Goal: Navigation & Orientation: Find specific page/section

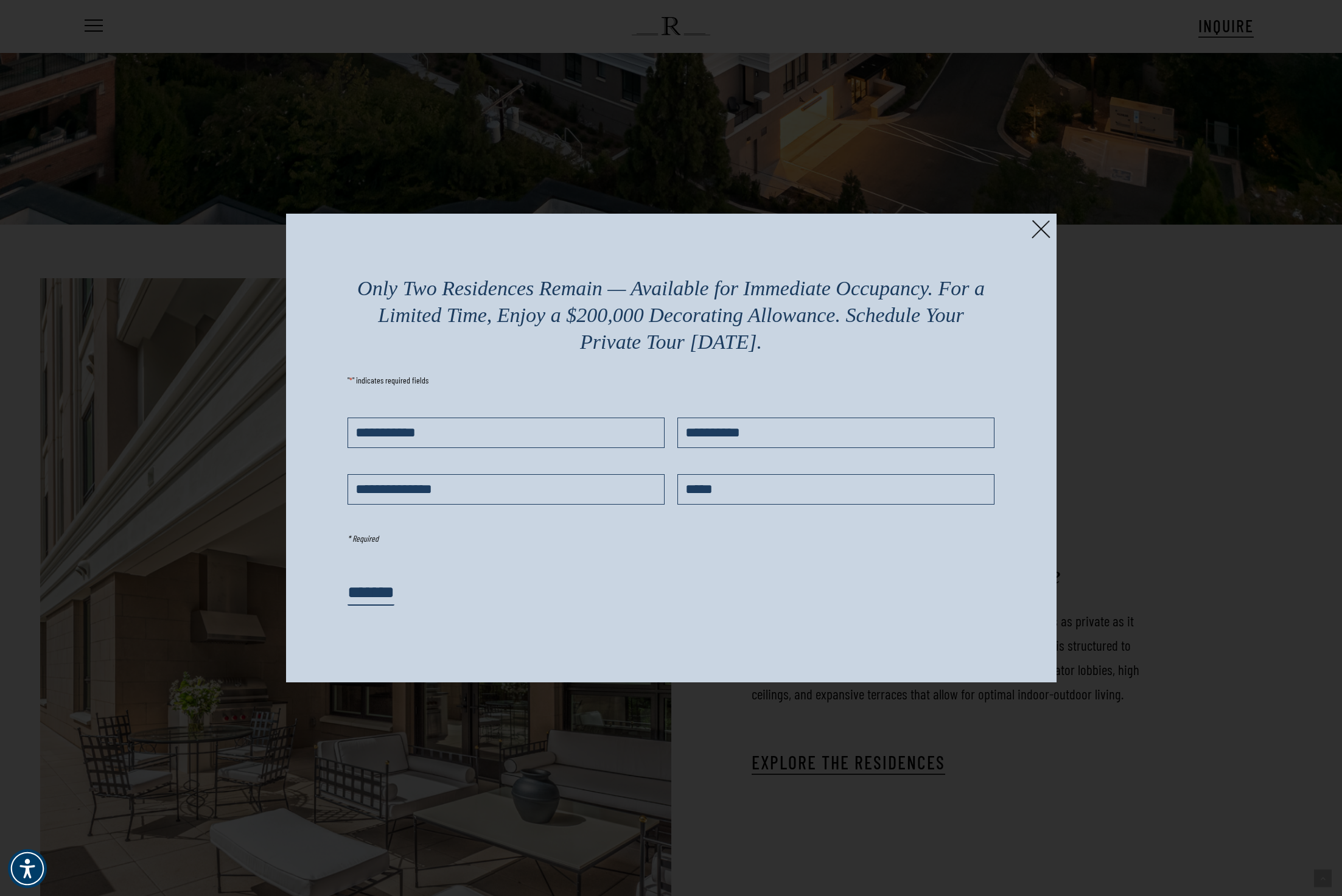
scroll to position [2475, 0]
click at [1044, 230] on img at bounding box center [1041, 229] width 19 height 19
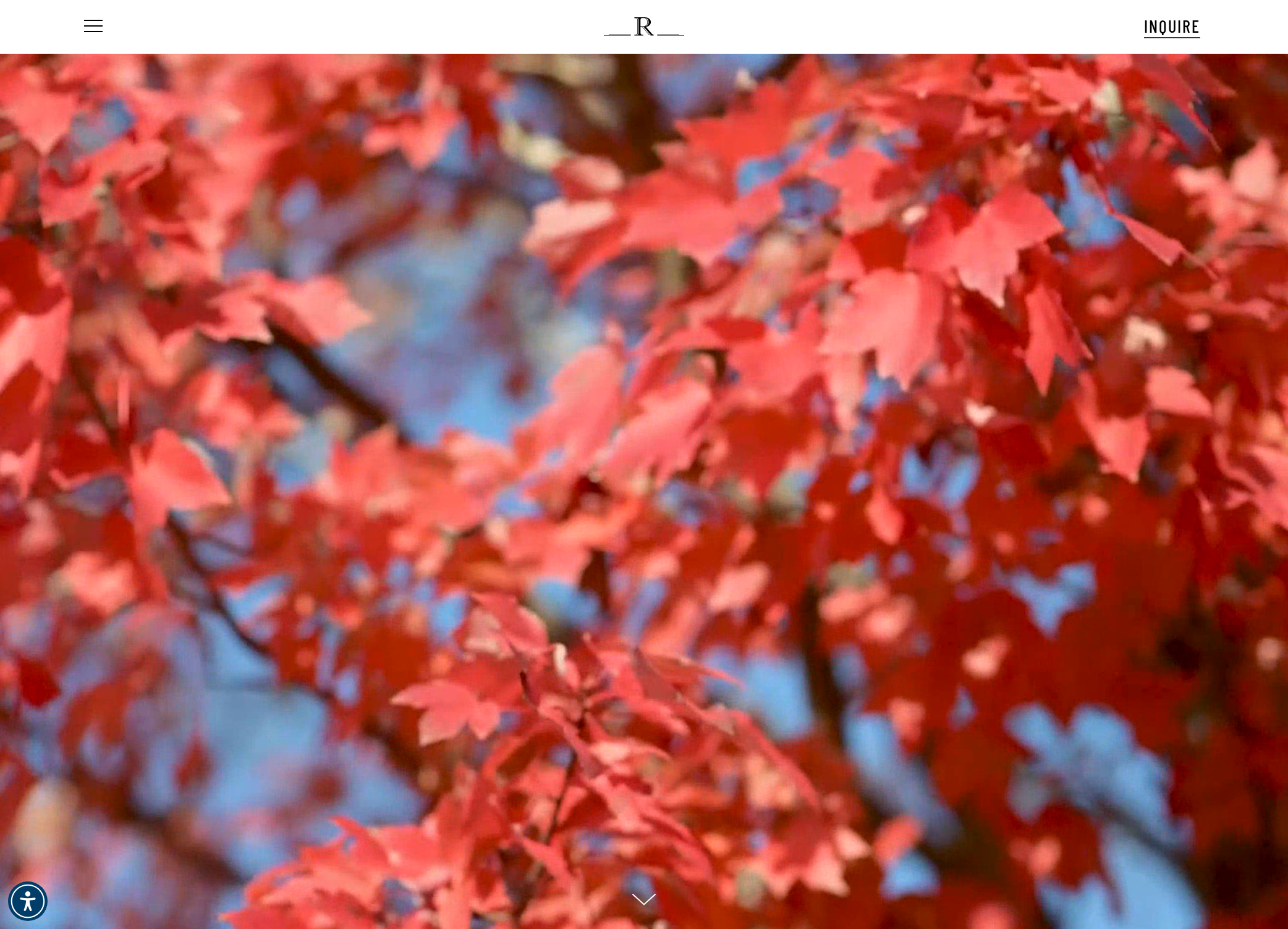
scroll to position [0, 0]
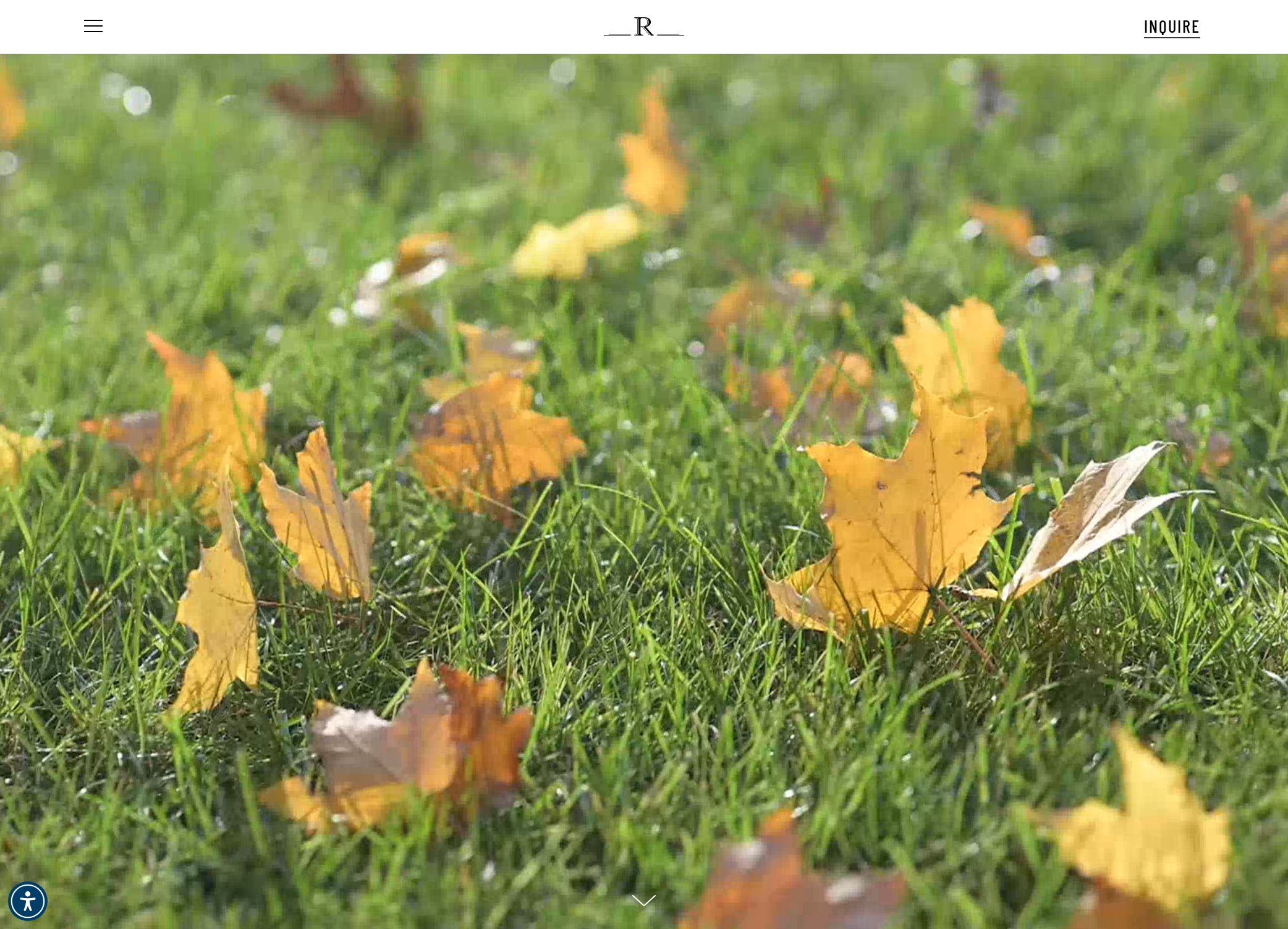
click at [638, 29] on img at bounding box center [644, 26] width 80 height 19
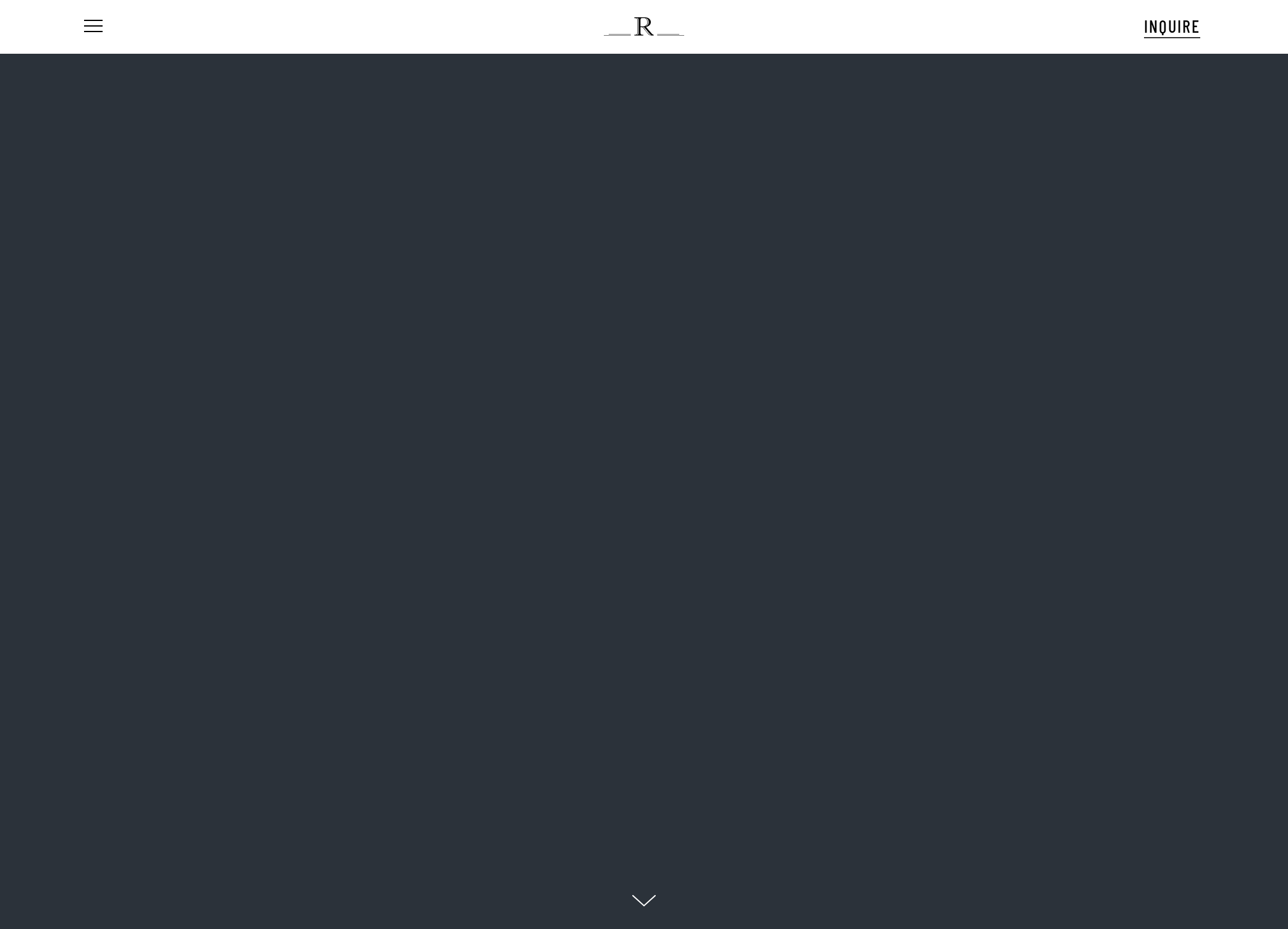
scroll to position [12, 163]
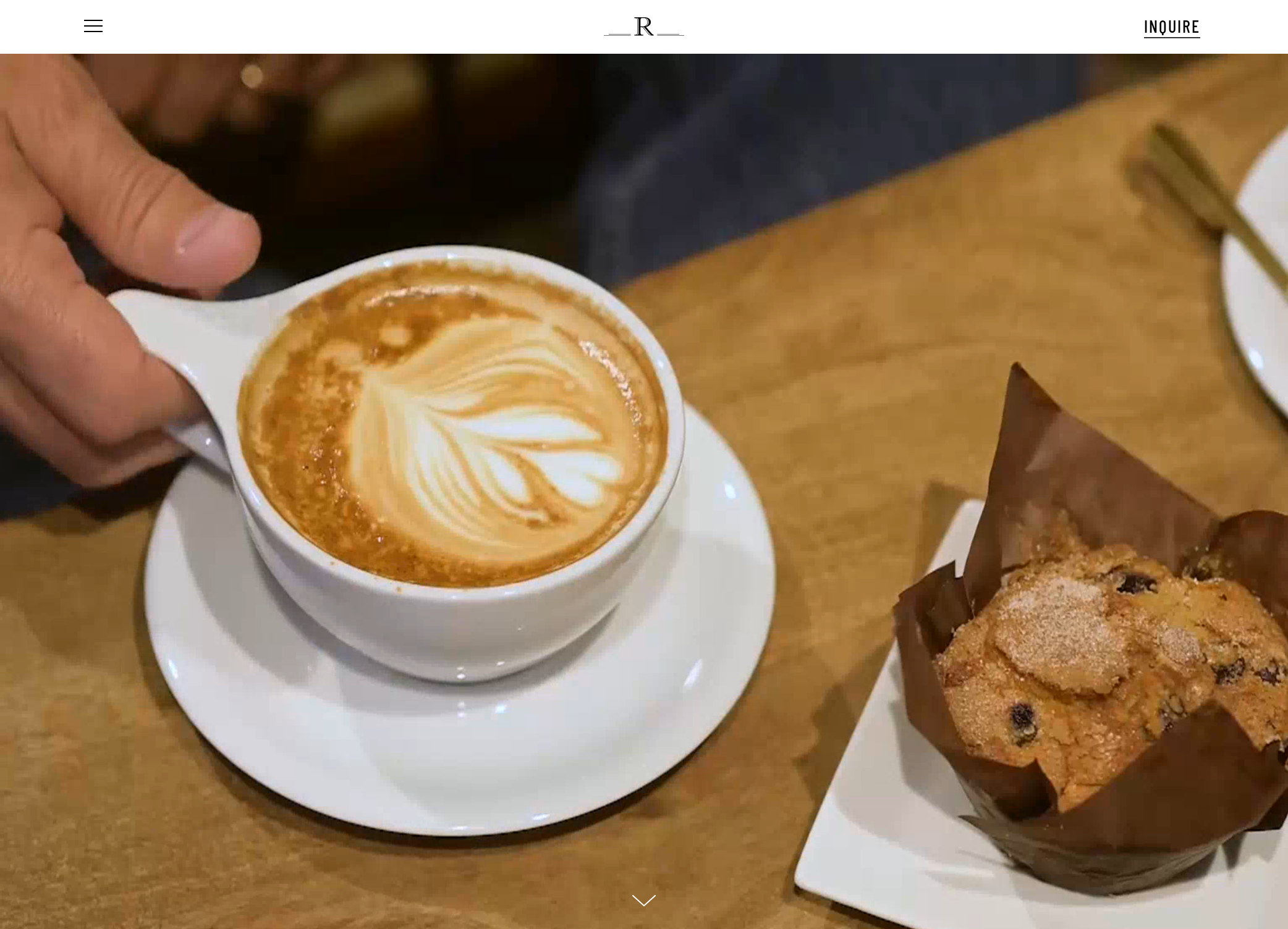
scroll to position [12, 163]
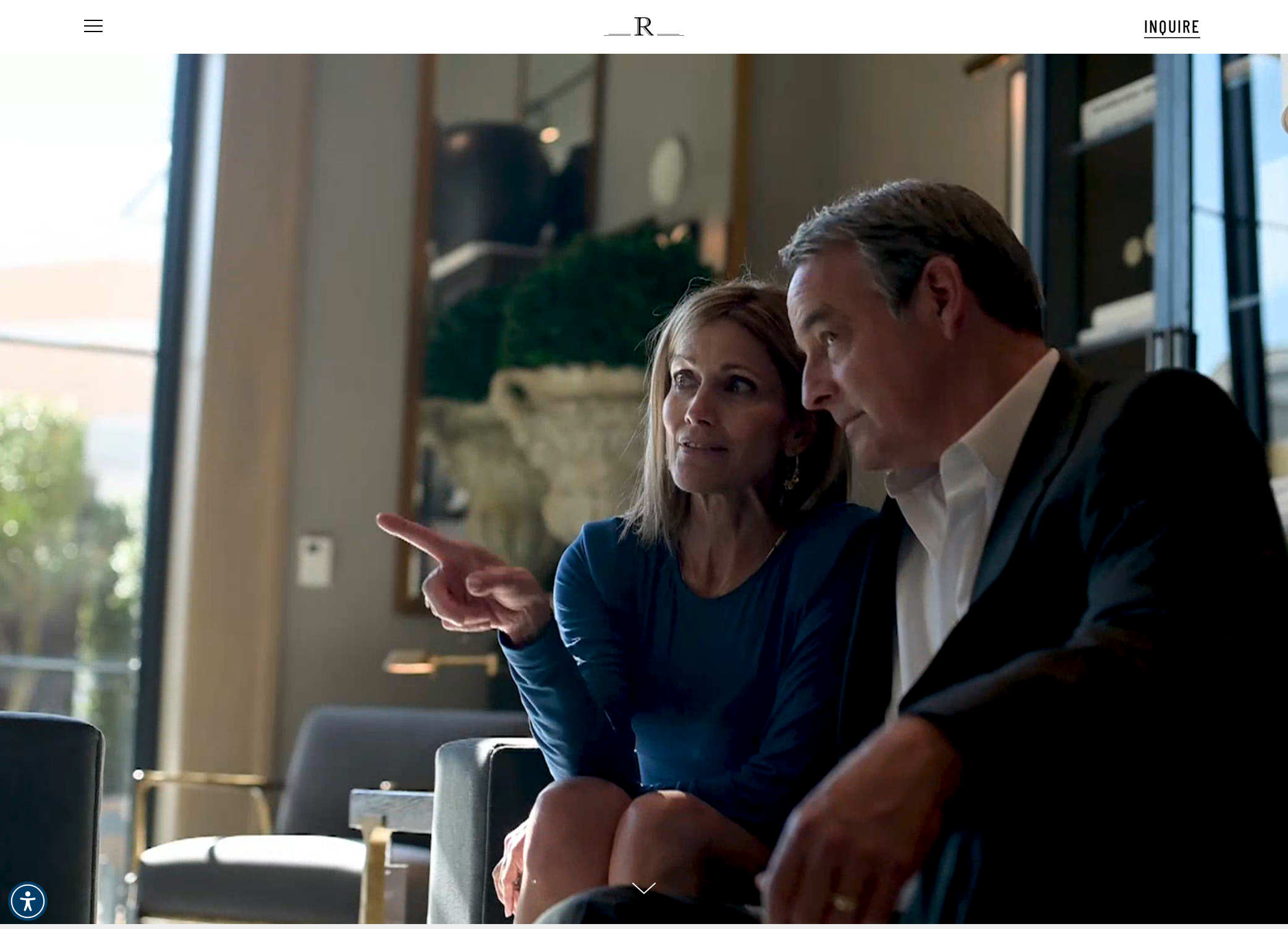
click at [788, 199] on div at bounding box center [644, 483] width 1082 height 882
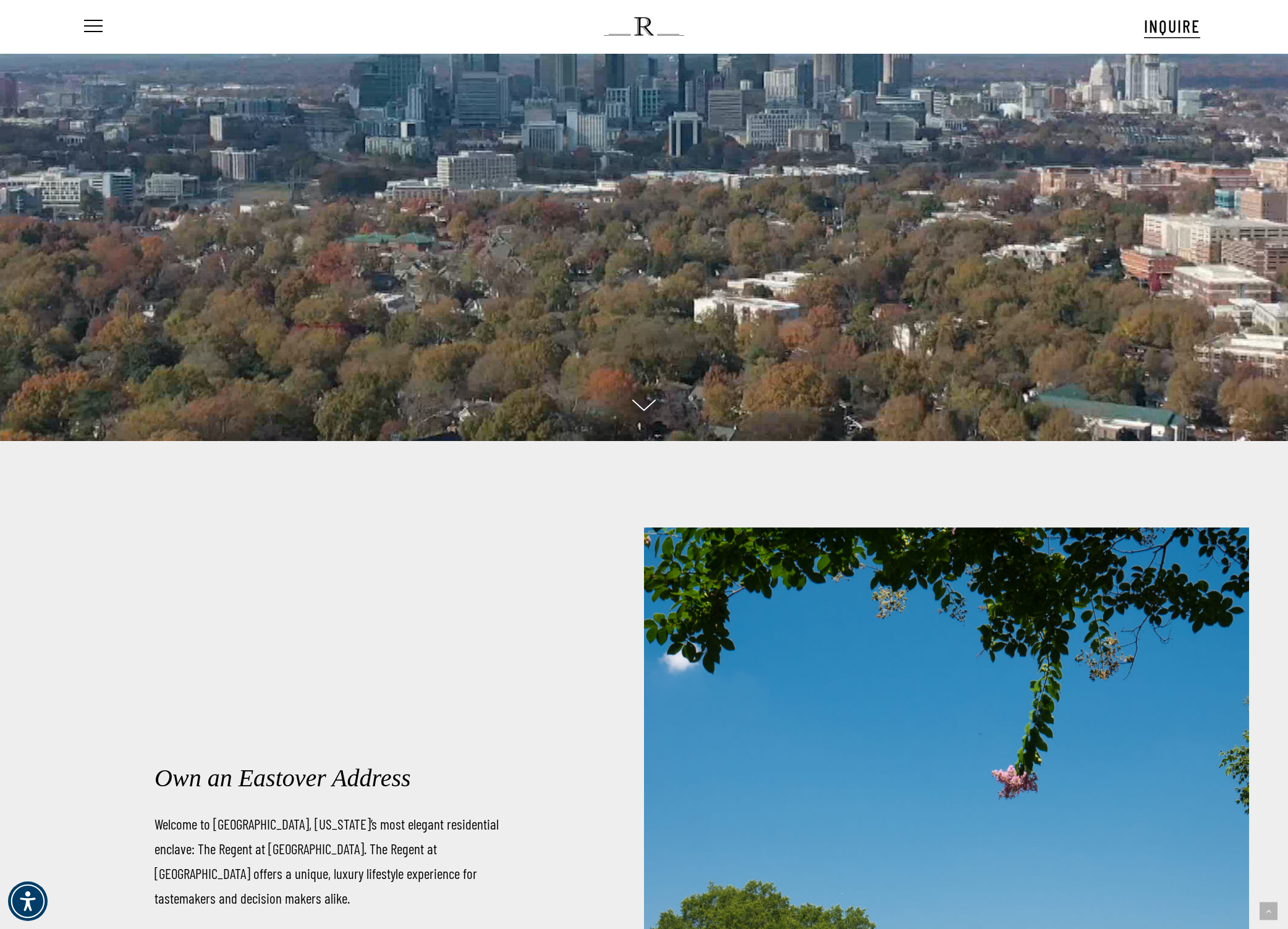
scroll to position [0, 0]
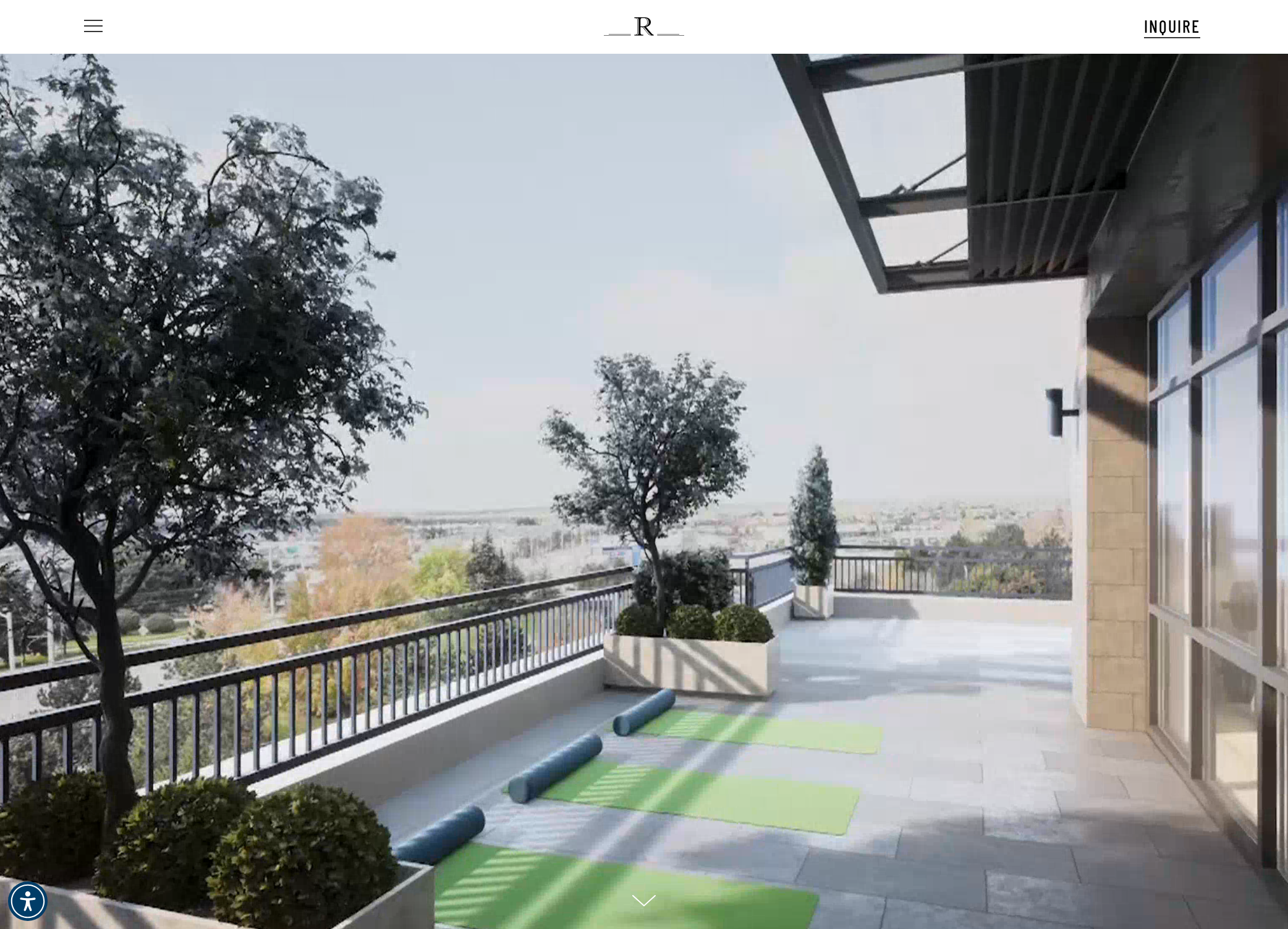
click at [91, 32] on span "Navigation Menu" at bounding box center [93, 26] width 14 height 17
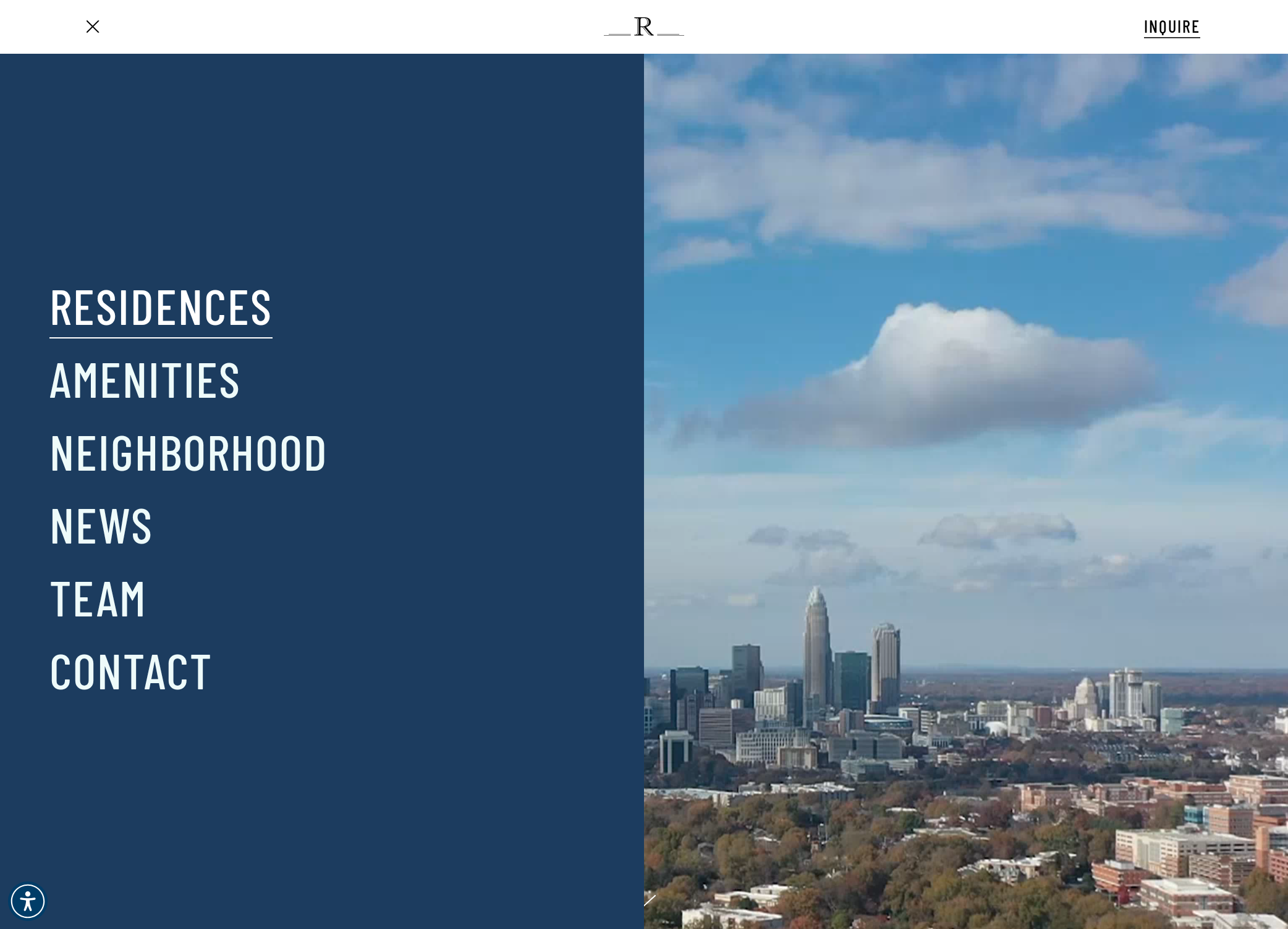
click at [186, 302] on link "Residences" at bounding box center [161, 304] width 223 height 64
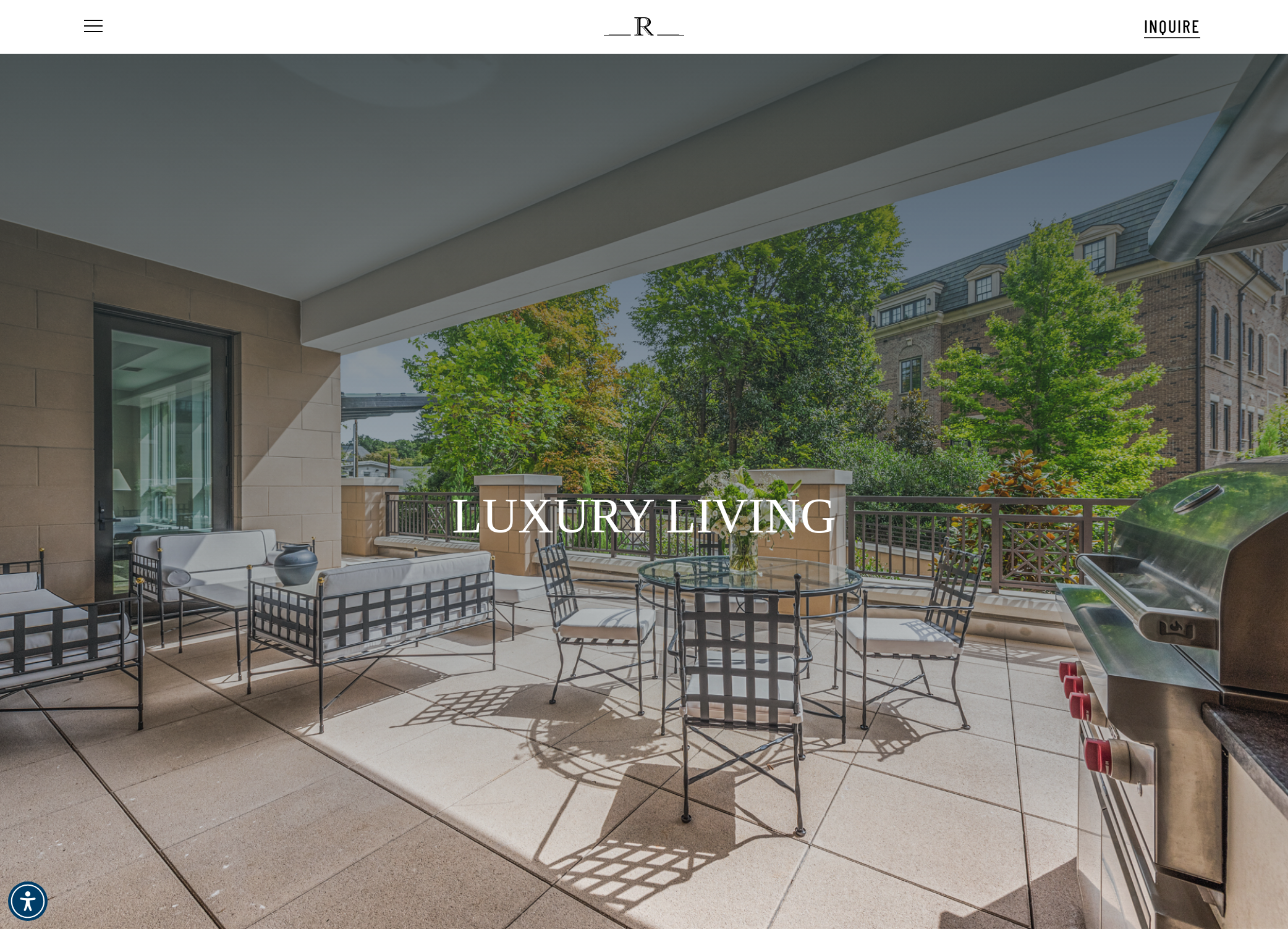
click at [647, 29] on img at bounding box center [644, 26] width 80 height 19
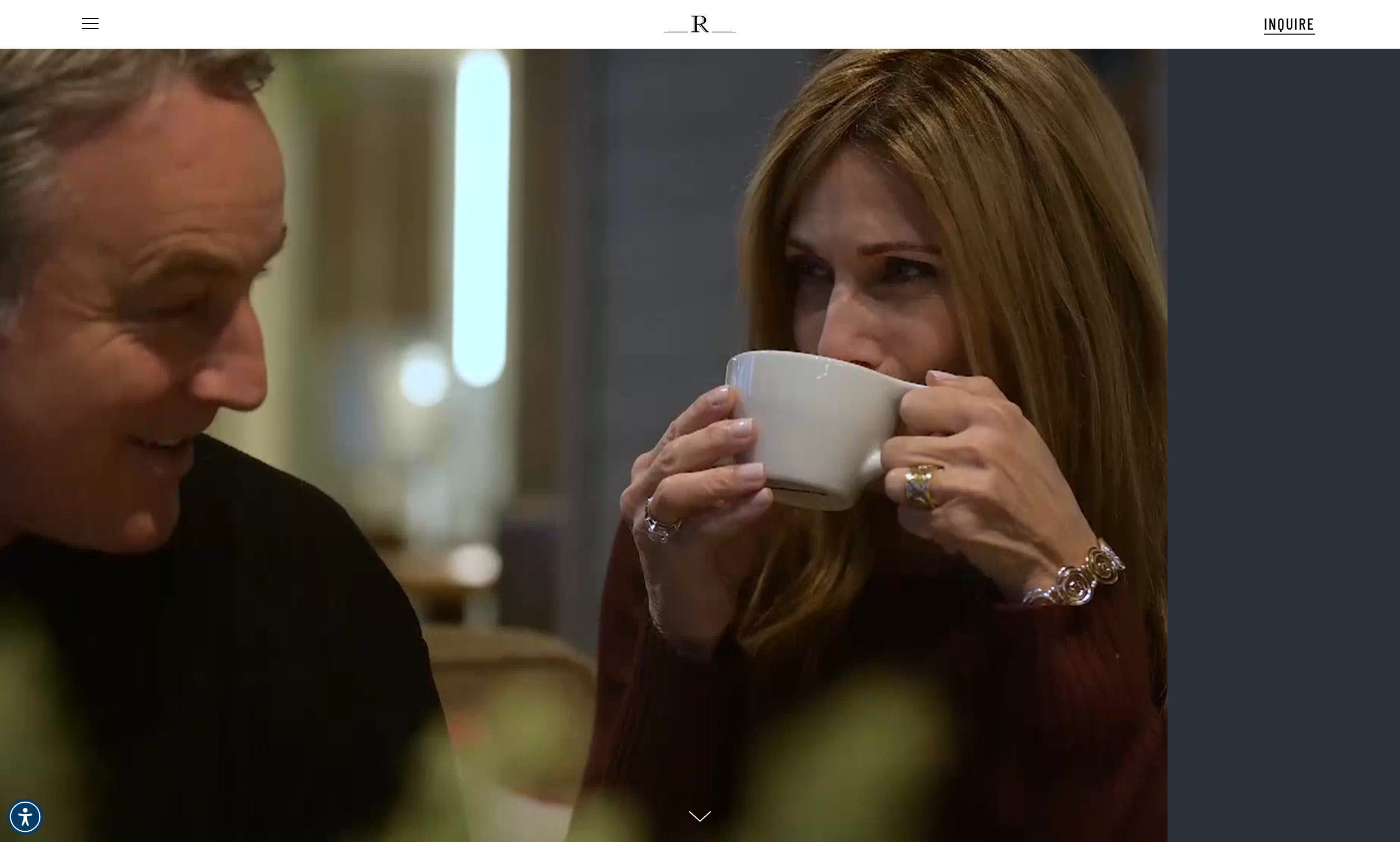
scroll to position [11, 31]
